Goal: Connect with others: Establish contact or relationships with other users

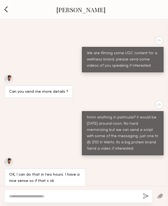
scroll to position [607, 0]
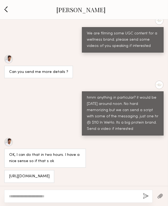
drag, startPoint x: 52, startPoint y: 175, endPoint x: 7, endPoint y: 168, distance: 45.5
click at [7, 170] on div "[URL][DOMAIN_NAME]" at bounding box center [29, 176] width 50 height 13
copy div "[URL][DOMAIN_NAME]"
click at [131, 55] on div "Can you send me more details ?" at bounding box center [84, 67] width 168 height 24
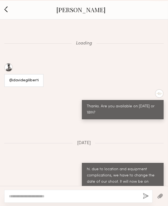
scroll to position [658, 0]
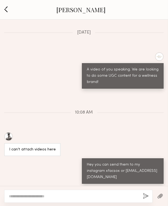
click at [31, 197] on textarea at bounding box center [74, 195] width 130 height 5
type textarea "*"
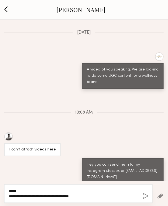
type textarea "**********"
click at [146, 196] on button "button" at bounding box center [146, 196] width 6 height 7
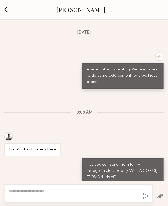
scroll to position [737, 0]
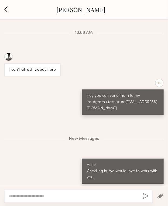
click at [5, 10] on button "button" at bounding box center [6, 9] width 6 height 7
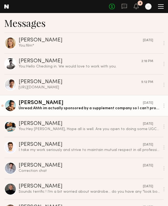
click at [81, 113] on link "Ryan K. yesterday Unread: Ahhh im actually sponsored by a supplement company so…" at bounding box center [84, 105] width 168 height 21
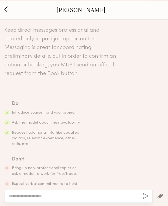
scroll to position [289, 0]
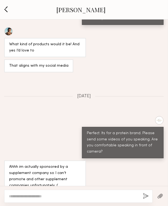
click at [8, 9] on button "button" at bounding box center [6, 9] width 6 height 7
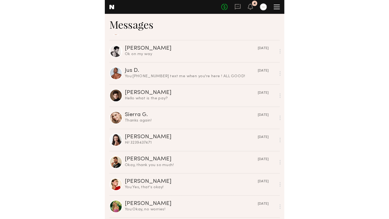
scroll to position [329, 0]
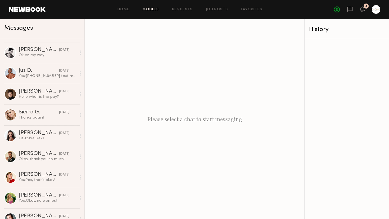
click at [153, 8] on link "Models" at bounding box center [151, 10] width 16 height 4
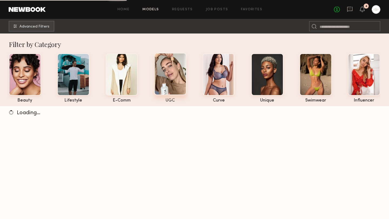
click at [168, 78] on div at bounding box center [170, 74] width 32 height 42
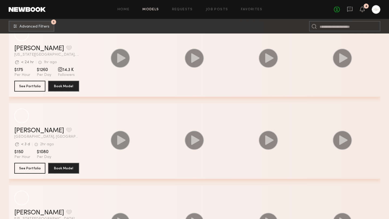
scroll to position [1049, 0]
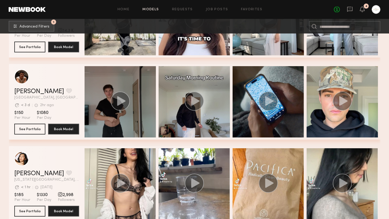
click at [121, 102] on icon "grid" at bounding box center [121, 100] width 8 height 9
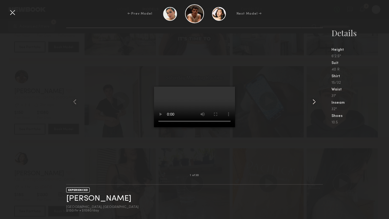
click at [168, 102] on common-icon at bounding box center [314, 102] width 9 height 9
click at [168, 101] on common-icon at bounding box center [314, 102] width 9 height 9
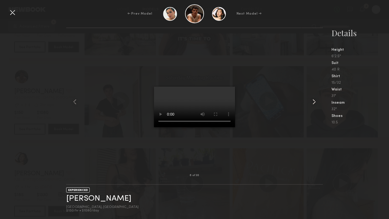
click at [168, 101] on common-icon at bounding box center [314, 102] width 9 height 9
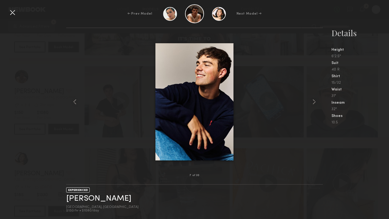
click at [168, 101] on common-icon at bounding box center [314, 102] width 9 height 9
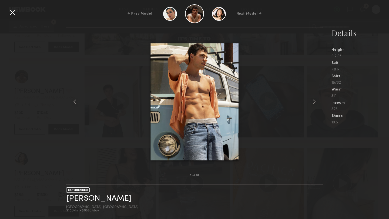
click at [168, 101] on common-icon at bounding box center [314, 102] width 9 height 9
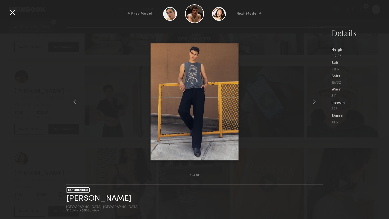
click at [168, 101] on common-icon at bounding box center [314, 102] width 9 height 9
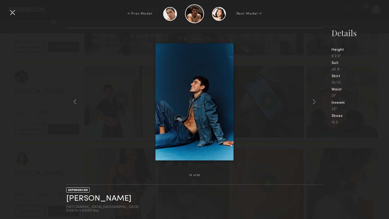
click at [168, 101] on common-icon at bounding box center [314, 102] width 9 height 9
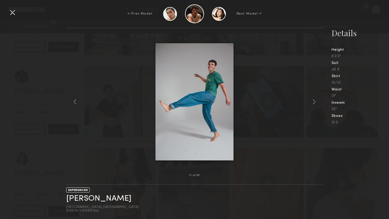
click at [168, 101] on common-icon at bounding box center [314, 102] width 9 height 9
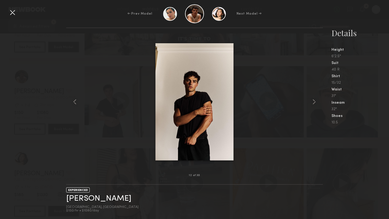
click at [168, 101] on common-icon at bounding box center [314, 102] width 9 height 9
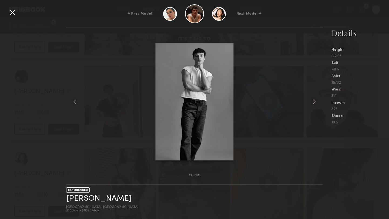
click at [168, 101] on common-icon at bounding box center [314, 102] width 9 height 9
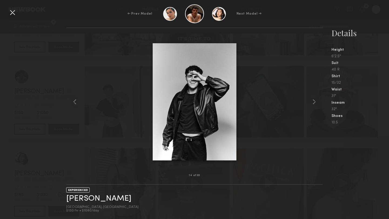
click at [168, 101] on common-icon at bounding box center [314, 102] width 9 height 9
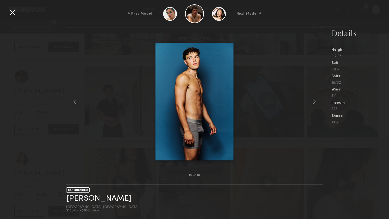
click at [168, 101] on common-icon at bounding box center [314, 102] width 9 height 9
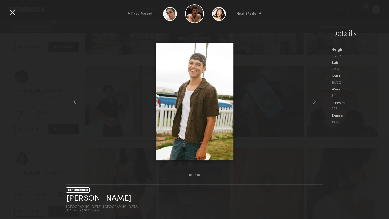
click at [168, 101] on common-icon at bounding box center [314, 102] width 9 height 9
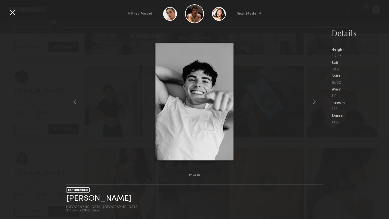
click at [168, 101] on common-icon at bounding box center [314, 102] width 9 height 9
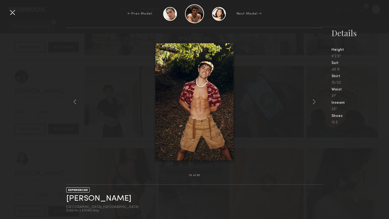
click at [168, 101] on common-icon at bounding box center [314, 102] width 9 height 9
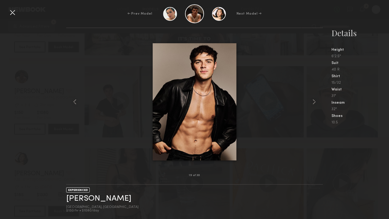
click at [168, 101] on common-icon at bounding box center [314, 102] width 9 height 9
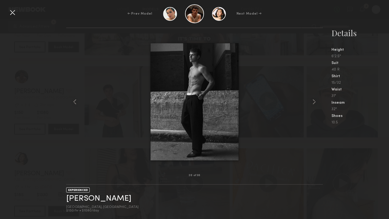
click at [11, 14] on div at bounding box center [12, 12] width 9 height 9
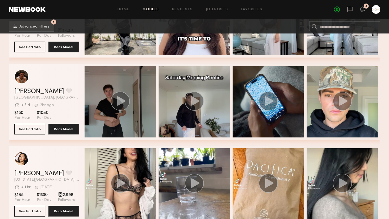
click at [118, 101] on icon "grid" at bounding box center [121, 100] width 8 height 9
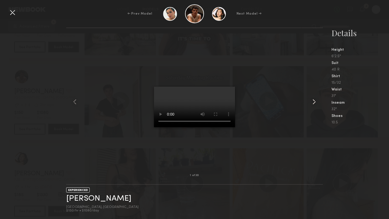
click at [168, 102] on common-icon at bounding box center [314, 102] width 9 height 9
click at [168, 101] on common-icon at bounding box center [314, 102] width 9 height 9
click at [12, 13] on div at bounding box center [12, 12] width 9 height 9
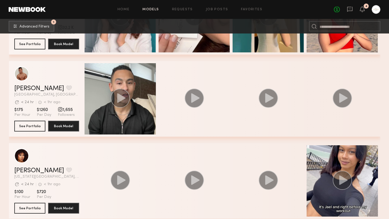
scroll to position [2450, 0]
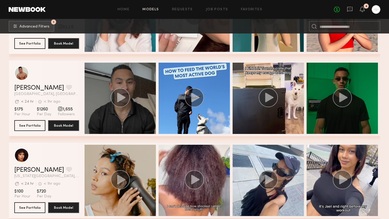
click at [119, 98] on icon "grid" at bounding box center [121, 97] width 8 height 9
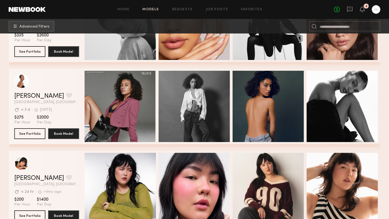
scroll to position [5397, 0]
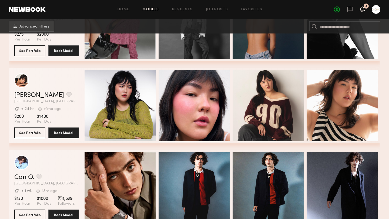
click at [168, 9] on icon at bounding box center [362, 9] width 4 height 4
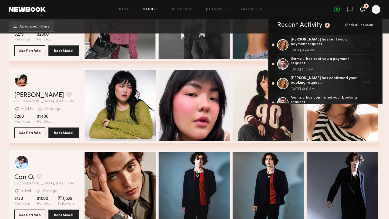
click at [83, 148] on div "Annika S. Favorite Los Angeles, CA Avg. request response time < 24 hr +1mo ago …" at bounding box center [195, 109] width 372 height 82
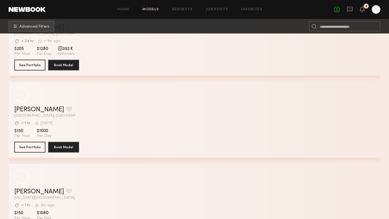
scroll to position [8262, 0]
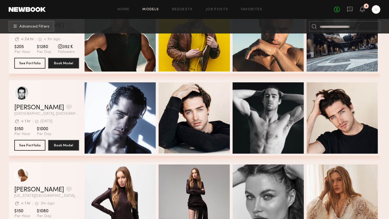
click at [52, 118] on div "Avg. request response time < 1 hr 5d ago Last Online" at bounding box center [46, 120] width 65 height 8
click at [57, 114] on span "[GEOGRAPHIC_DATA], [GEOGRAPHIC_DATA]" at bounding box center [46, 114] width 65 height 4
click at [38, 145] on button "See Portfolio" at bounding box center [29, 145] width 31 height 11
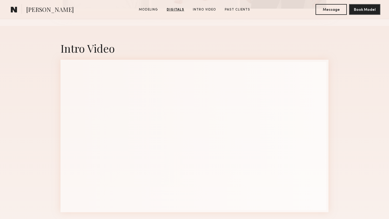
scroll to position [759, 0]
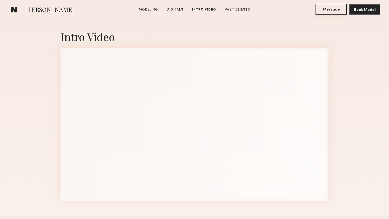
click at [332, 9] on button "Message" at bounding box center [331, 9] width 31 height 11
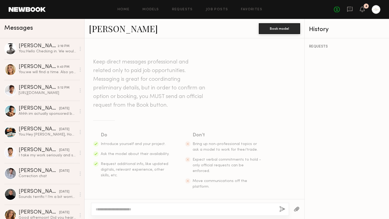
click at [123, 210] on textarea at bounding box center [186, 209] width 180 height 5
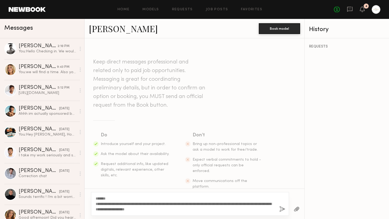
click at [194, 203] on textarea "**********" at bounding box center [186, 204] width 180 height 16
click at [216, 212] on textarea "**********" at bounding box center [186, 204] width 180 height 16
type textarea "**********"
click at [283, 209] on button "button" at bounding box center [283, 209] width 6 height 7
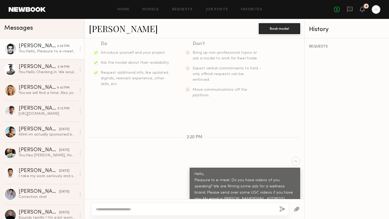
scroll to position [125, 0]
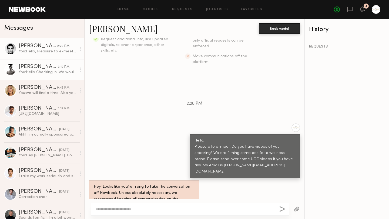
click at [46, 72] on div "You: Hello Checking in. We would love to work with you." at bounding box center [48, 72] width 58 height 5
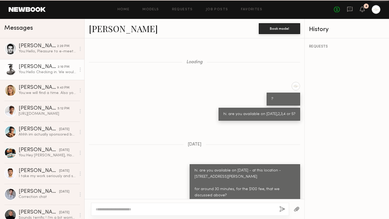
scroll to position [538, 0]
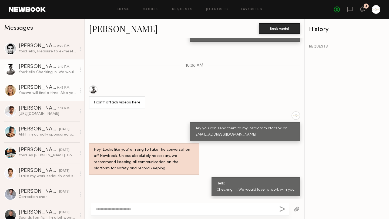
click at [49, 93] on div "You: we will find a time. Also you should have received the script. Sorry our l…" at bounding box center [48, 93] width 58 height 5
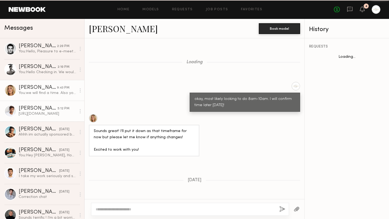
scroll to position [255, 0]
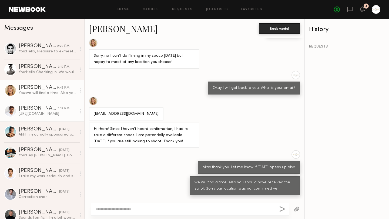
click at [49, 117] on link "Cédric C. 5:12 PM https://youtu.be/aO2DdZgumkQ?si=zN7rSEjNrGwhowO-" at bounding box center [42, 111] width 84 height 21
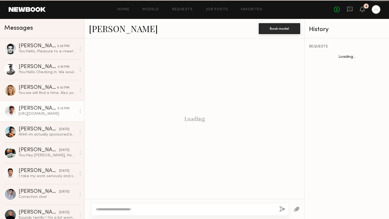
scroll to position [241, 0]
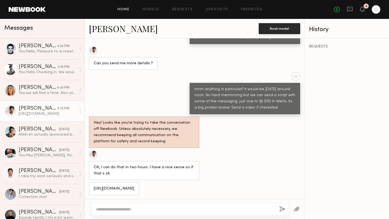
click at [128, 9] on link "Home" at bounding box center [124, 10] width 12 height 4
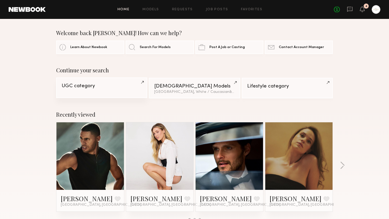
click at [116, 89] on link "UGC category" at bounding box center [101, 88] width 91 height 21
click at [123, 9] on link "Home" at bounding box center [124, 10] width 12 height 4
click at [123, 10] on link "Home" at bounding box center [124, 10] width 12 height 4
click at [88, 92] on link "UGC category" at bounding box center [101, 88] width 91 height 21
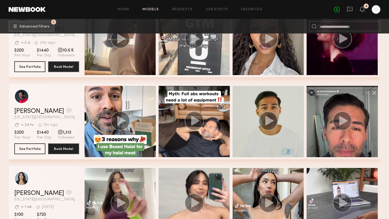
scroll to position [1225, 0]
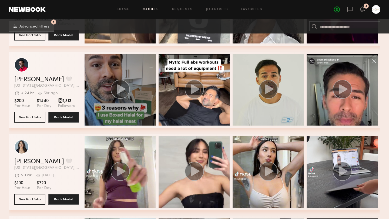
click at [120, 89] on icon "grid" at bounding box center [121, 88] width 8 height 9
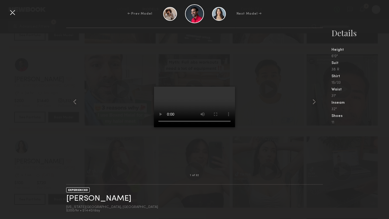
click at [144, 103] on div at bounding box center [194, 102] width 257 height 130
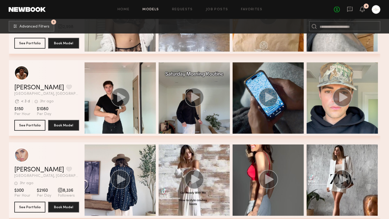
scroll to position [3376, 0]
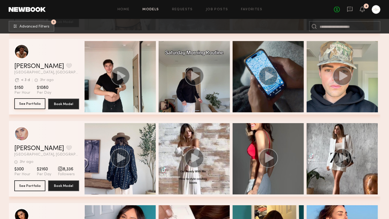
click at [33, 106] on button "See Portfolio" at bounding box center [29, 103] width 31 height 11
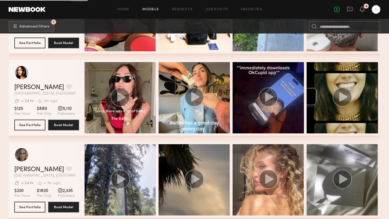
scroll to position [8800, 0]
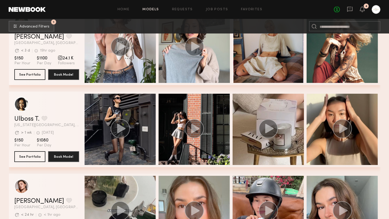
click at [138, 134] on div "grid" at bounding box center [120, 129] width 71 height 71
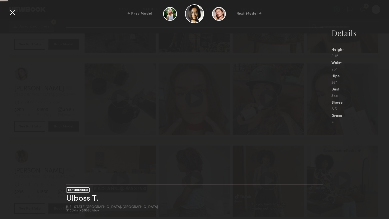
scroll to position [9449, 0]
click at [15, 15] on div at bounding box center [12, 12] width 9 height 9
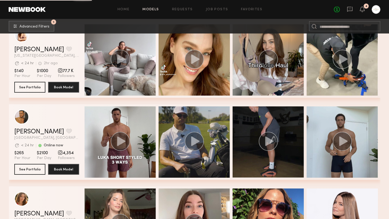
scroll to position [9625, 0]
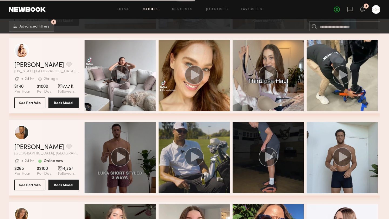
click at [120, 156] on icon "grid" at bounding box center [121, 156] width 8 height 9
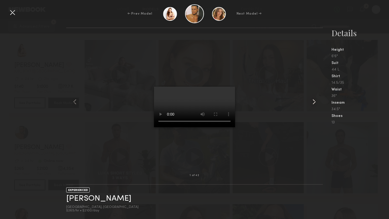
click at [314, 101] on common-icon at bounding box center [314, 102] width 9 height 9
click at [283, 112] on div at bounding box center [194, 102] width 257 height 130
click at [316, 102] on common-icon at bounding box center [314, 102] width 9 height 9
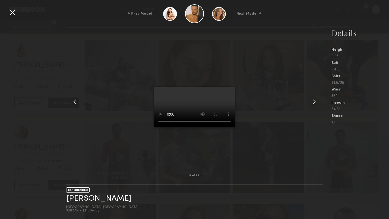
click at [316, 102] on common-icon at bounding box center [314, 102] width 9 height 9
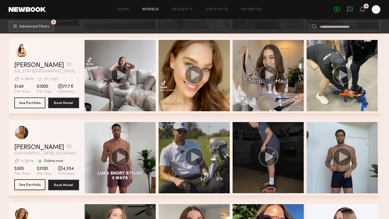
click at [32, 186] on button "See Portfolio" at bounding box center [29, 185] width 31 height 11
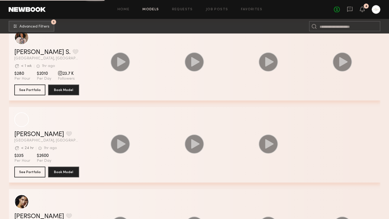
scroll to position [10667, 0]
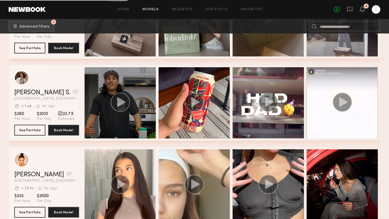
click at [119, 103] on icon "grid" at bounding box center [121, 101] width 8 height 9
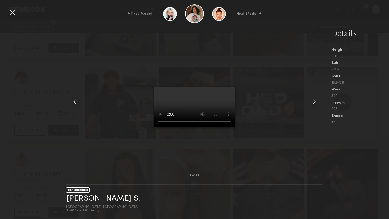
click at [12, 13] on div at bounding box center [12, 12] width 9 height 9
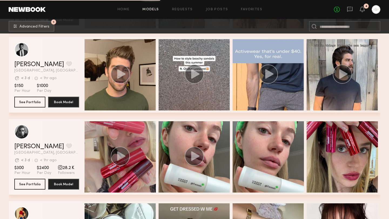
scroll to position [11989, 0]
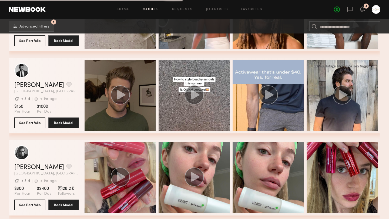
click at [120, 96] on icon "grid" at bounding box center [121, 94] width 8 height 9
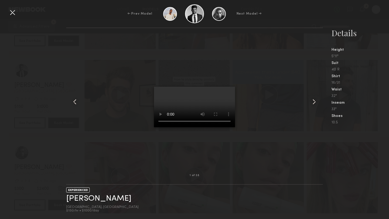
click at [315, 102] on common-icon at bounding box center [314, 102] width 9 height 9
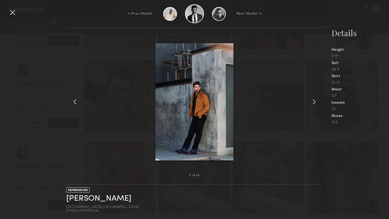
click at [279, 108] on div at bounding box center [194, 102] width 257 height 130
click at [13, 15] on div at bounding box center [12, 12] width 9 height 9
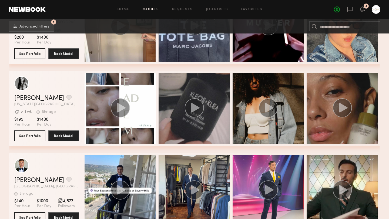
scroll to position [13321, 0]
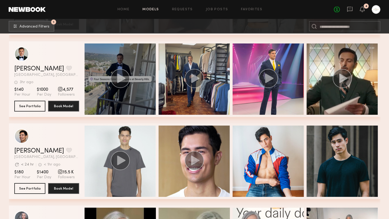
click at [117, 78] on circle "grid" at bounding box center [120, 78] width 19 height 19
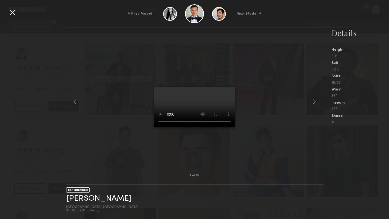
click at [12, 12] on div at bounding box center [12, 12] width 9 height 9
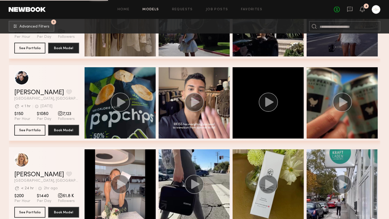
scroll to position [13623, 0]
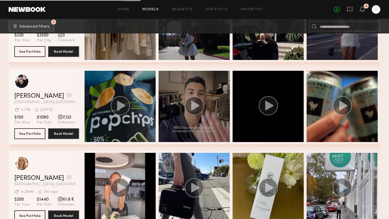
click at [194, 106] on icon "grid" at bounding box center [195, 105] width 8 height 9
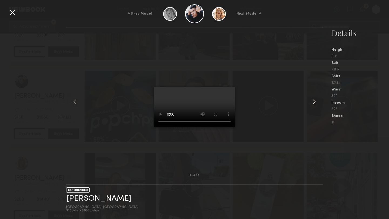
click at [312, 101] on common-icon at bounding box center [314, 102] width 9 height 9
click at [314, 103] on common-icon at bounding box center [314, 102] width 9 height 9
click at [312, 104] on common-icon at bounding box center [314, 102] width 9 height 9
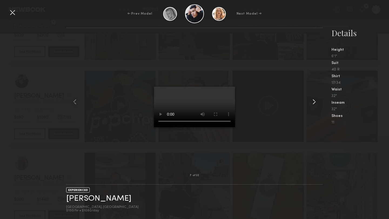
click at [312, 104] on common-icon at bounding box center [314, 102] width 9 height 9
click at [315, 102] on common-icon at bounding box center [314, 102] width 9 height 9
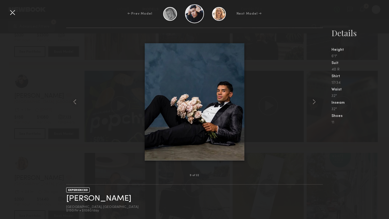
click at [315, 102] on common-icon at bounding box center [314, 102] width 9 height 9
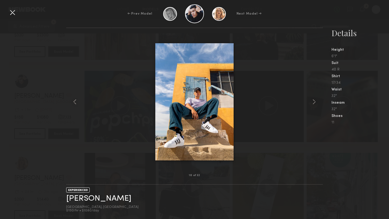
click at [315, 102] on common-icon at bounding box center [314, 102] width 9 height 9
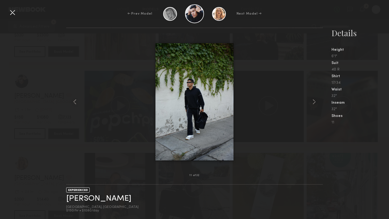
click at [315, 102] on common-icon at bounding box center [314, 102] width 9 height 9
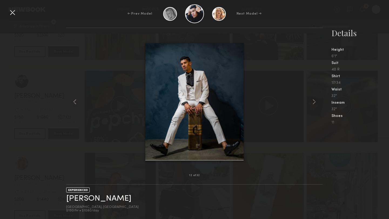
click at [315, 102] on common-icon at bounding box center [314, 102] width 9 height 9
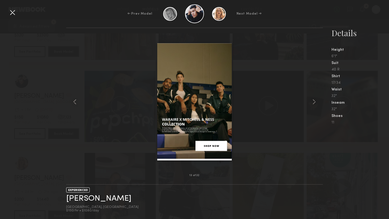
click at [315, 102] on common-icon at bounding box center [314, 102] width 9 height 9
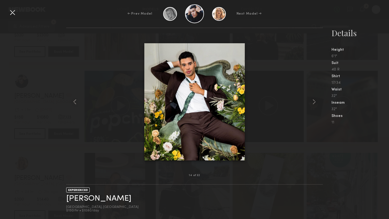
click at [315, 102] on common-icon at bounding box center [314, 102] width 9 height 9
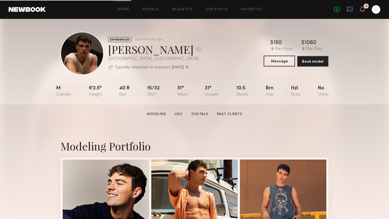
click at [283, 62] on button "Message" at bounding box center [279, 61] width 31 height 11
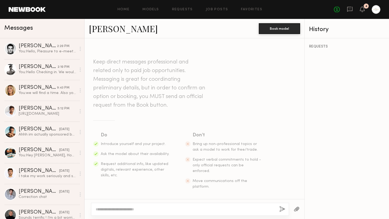
click at [113, 211] on textarea at bounding box center [186, 209] width 180 height 5
type textarea "**********"
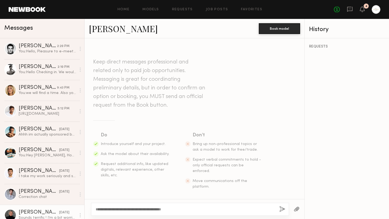
drag, startPoint x: 203, startPoint y: 208, endPoint x: 71, endPoint y: 207, distance: 132.0
click at [71, 207] on div "Messages [PERSON_NAME] 2:20 PM You: Hello, Pleasure to e-meet. Do you have vide…" at bounding box center [194, 119] width 389 height 200
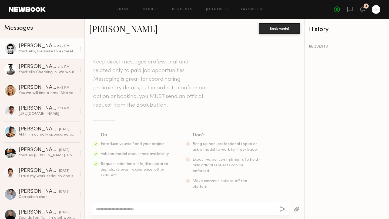
click at [49, 52] on div "You: Hello, Pleasure to e-meet. Do you have videos of you speaking? We are film…" at bounding box center [48, 51] width 58 height 5
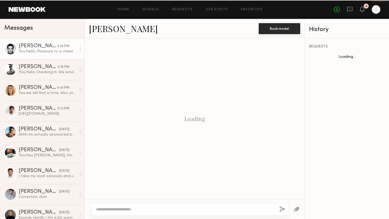
scroll to position [125, 0]
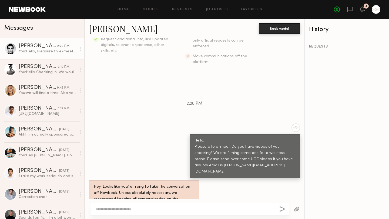
click at [128, 190] on div "Hey! Looks like you’re trying to take the conversation off Newbook. Unless abso…" at bounding box center [144, 196] width 101 height 25
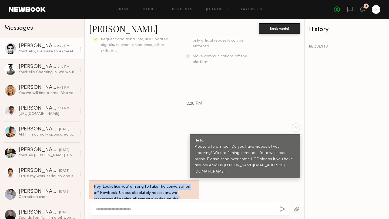
drag, startPoint x: 128, startPoint y: 190, endPoint x: 90, endPoint y: 169, distance: 43.7
click at [90, 181] on div "Hey! Looks like you’re trying to take the conversation off Newbook. Unless abso…" at bounding box center [144, 197] width 111 height 32
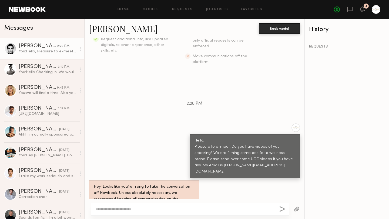
click at [213, 153] on div "Hello, Pleasure to e-meet. Do you have videos of you speaking? We are filming s…" at bounding box center [245, 156] width 101 height 37
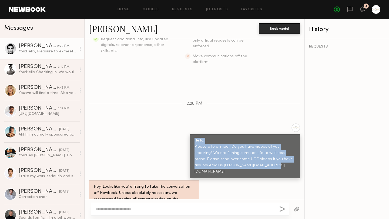
drag, startPoint x: 195, startPoint y: 129, endPoint x: 264, endPoint y: 156, distance: 73.5
click at [264, 156] on div "Hello, Pleasure to e-meet. Do you have videos of you speaking? We are filming s…" at bounding box center [245, 156] width 101 height 37
copy div "Hello, Pleasure to e-meet. Do you have videos of you speaking? We are filming s…"
click at [163, 124] on div "Hello, Pleasure to e-meet. Do you have videos of you speaking? We are filming s…" at bounding box center [195, 151] width 220 height 55
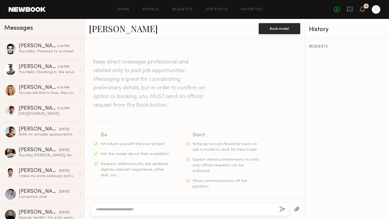
click at [124, 209] on textarea at bounding box center [186, 209] width 180 height 5
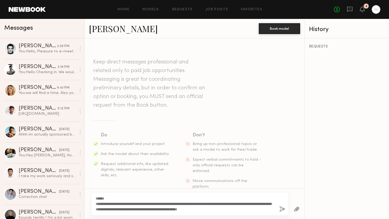
type textarea "**********"
click at [280, 210] on button "button" at bounding box center [283, 209] width 6 height 7
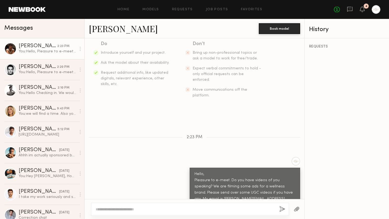
scroll to position [125, 0]
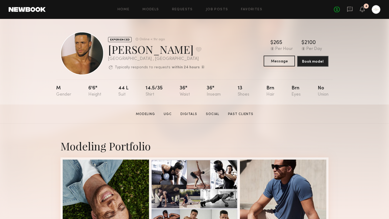
click at [282, 62] on button "Message" at bounding box center [279, 61] width 31 height 11
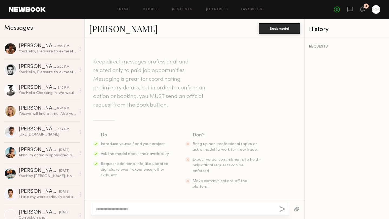
scroll to position [151, 0]
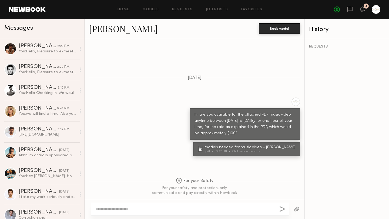
click at [112, 214] on div at bounding box center [190, 209] width 198 height 13
click at [114, 207] on textarea at bounding box center [186, 209] width 180 height 5
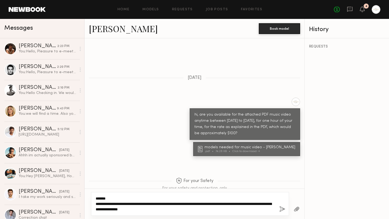
type textarea "**********"
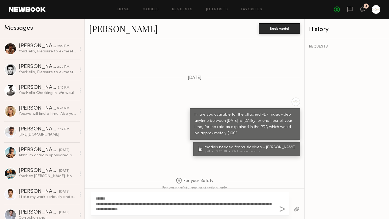
click at [282, 210] on button "button" at bounding box center [283, 209] width 6 height 7
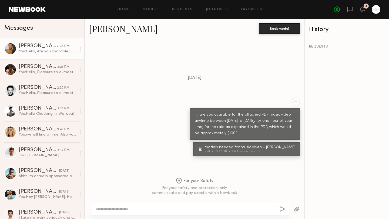
scroll to position [267, 0]
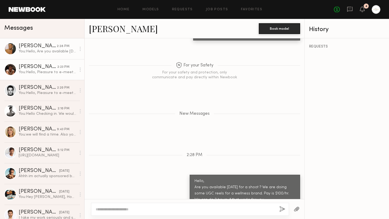
click at [54, 73] on div "You: Hello, Pleasure to e-meet. Do you have videos of you speaking? We are film…" at bounding box center [48, 72] width 58 height 5
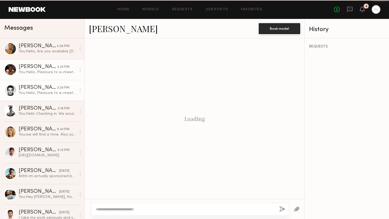
scroll to position [125, 0]
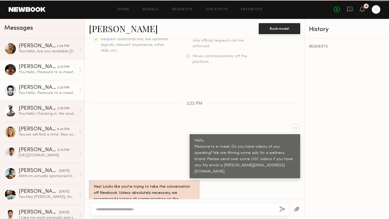
click at [51, 91] on div "You: Hello, Pleasure to e-meet. Do you have videos of you speaking? We are film…" at bounding box center [48, 93] width 58 height 5
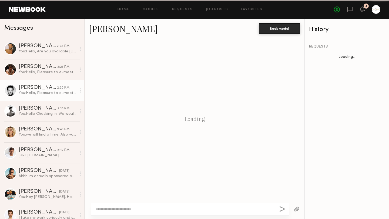
scroll to position [125, 0]
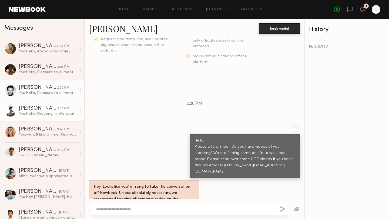
click at [49, 114] on div "You: Hello Checking in. We would love to work with you." at bounding box center [48, 113] width 58 height 5
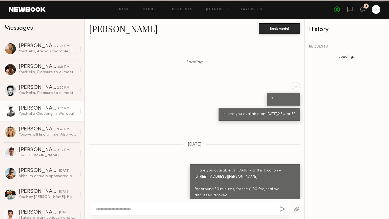
scroll to position [538, 0]
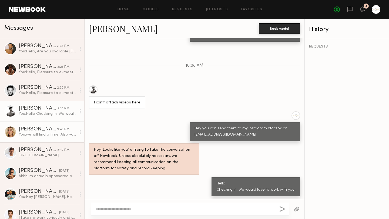
click at [51, 135] on div "You: we will find a time. Also you should have received the script. Sorry our l…" at bounding box center [48, 134] width 58 height 5
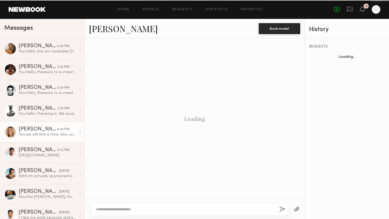
scroll to position [255, 0]
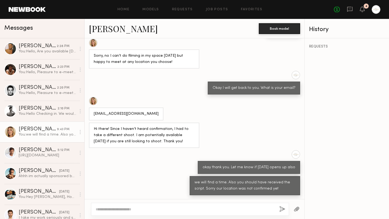
click at [126, 209] on textarea at bounding box center [186, 209] width 180 height 5
type textarea "**********"
click at [283, 210] on button "button" at bounding box center [283, 209] width 6 height 7
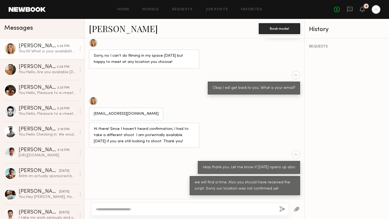
scroll to position [352, 0]
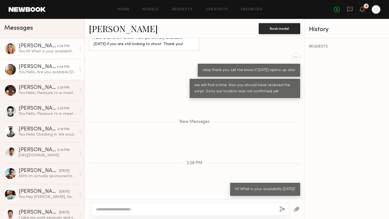
click at [46, 71] on div "You: Hello, Are you available tomorrow for a shoot ? We are doing some UGC reel…" at bounding box center [48, 72] width 58 height 5
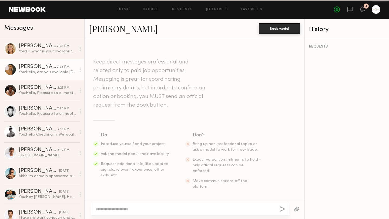
scroll to position [226, 0]
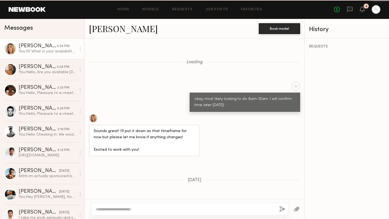
scroll to position [311, 0]
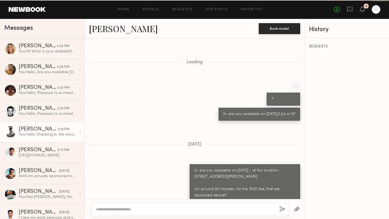
scroll to position [538, 0]
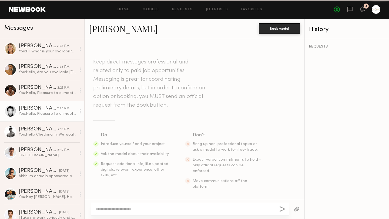
scroll to position [125, 0]
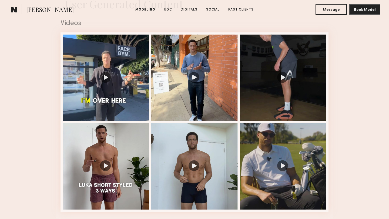
scroll to position [555, 0]
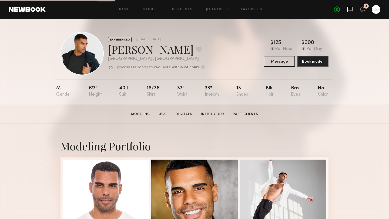
click at [351, 9] on icon at bounding box center [350, 9] width 6 height 6
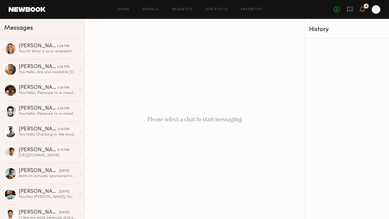
click at [181, 132] on div "Please select a chat to start messaging" at bounding box center [195, 119] width 220 height 200
click at [188, 118] on div "Please select a chat to start messaging" at bounding box center [195, 119] width 220 height 200
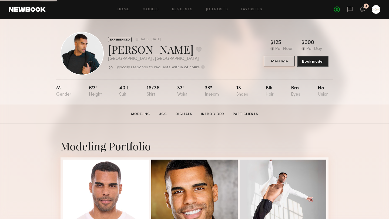
click at [280, 62] on button "Message" at bounding box center [279, 61] width 31 height 11
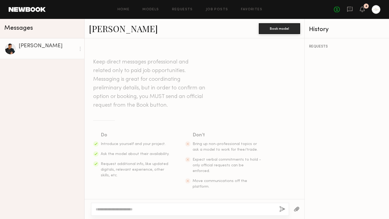
click at [122, 207] on textarea at bounding box center [186, 209] width 180 height 5
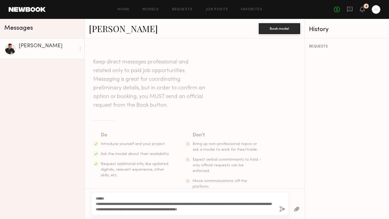
drag, startPoint x: 196, startPoint y: 206, endPoint x: 96, endPoint y: 204, distance: 99.3
click at [96, 204] on textarea "**********" at bounding box center [186, 204] width 180 height 16
drag, startPoint x: 177, startPoint y: 203, endPoint x: 194, endPoint y: 214, distance: 20.8
click at [194, 214] on div "**********" at bounding box center [190, 204] width 198 height 24
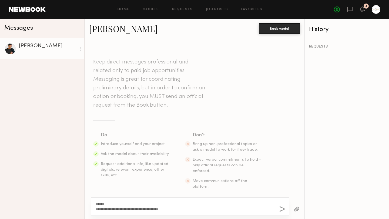
drag, startPoint x: 190, startPoint y: 210, endPoint x: 74, endPoint y: 209, distance: 116.0
click at [74, 209] on div "**********" at bounding box center [194, 119] width 389 height 200
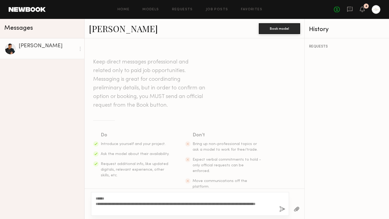
type textarea "**********"
click at [283, 209] on button "button" at bounding box center [283, 209] width 6 height 7
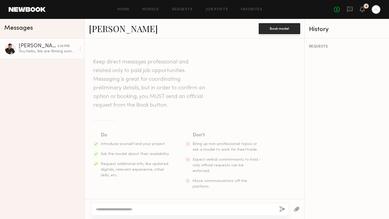
scroll to position [85, 0]
